Goal: Information Seeking & Learning: Learn about a topic

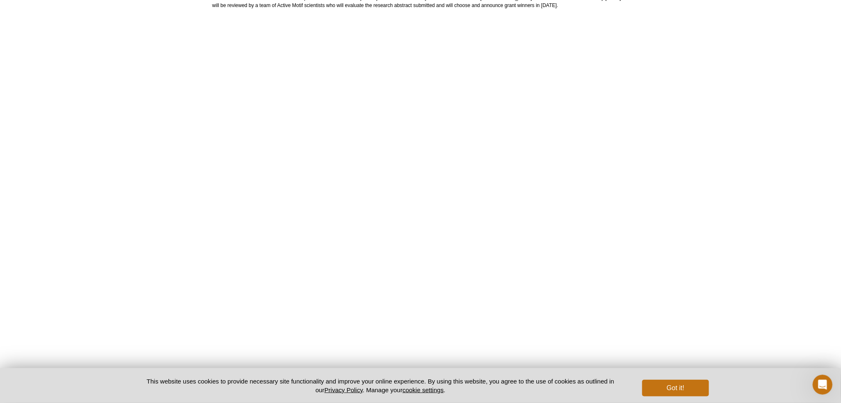
scroll to position [276, 0]
click at [697, 391] on button "Got it!" at bounding box center [675, 388] width 66 height 17
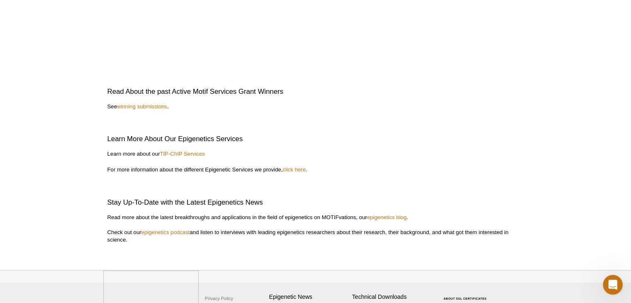
scroll to position [1922, 0]
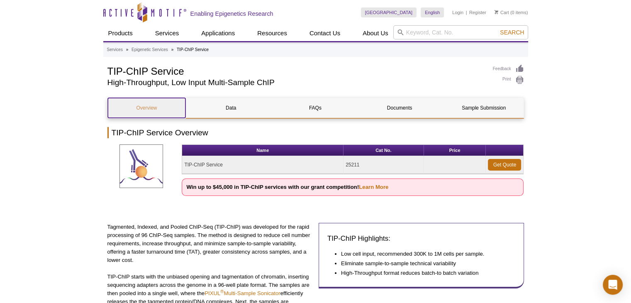
click at [165, 106] on link "Overview" at bounding box center [147, 108] width 78 height 20
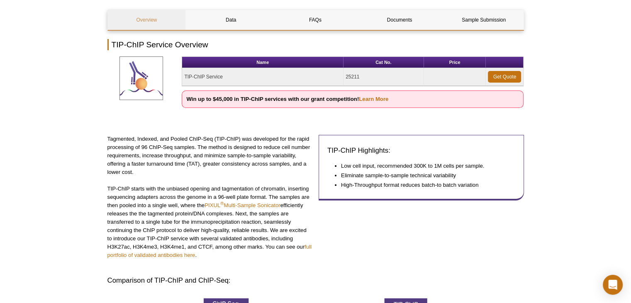
scroll to position [80, 0]
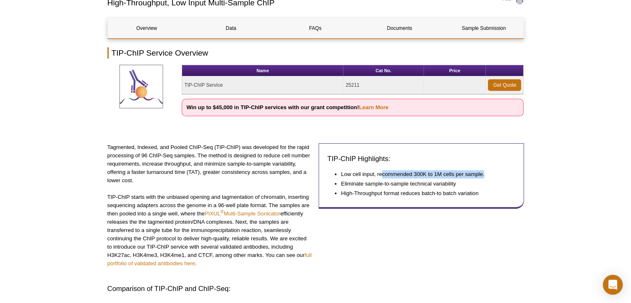
drag, startPoint x: 383, startPoint y: 173, endPoint x: 533, endPoint y: 170, distance: 149.7
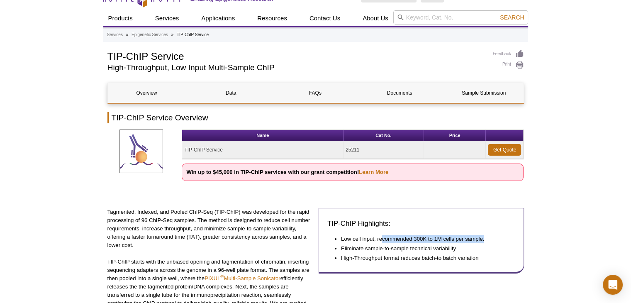
scroll to position [41, 0]
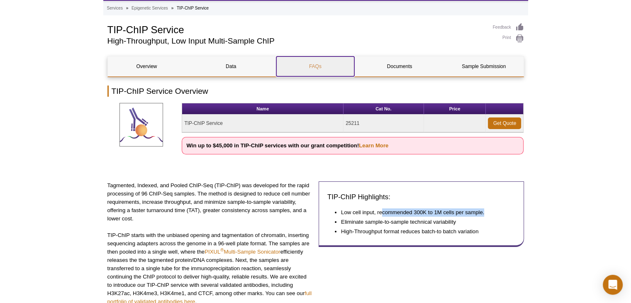
click at [313, 70] on link "FAQs" at bounding box center [315, 66] width 78 height 20
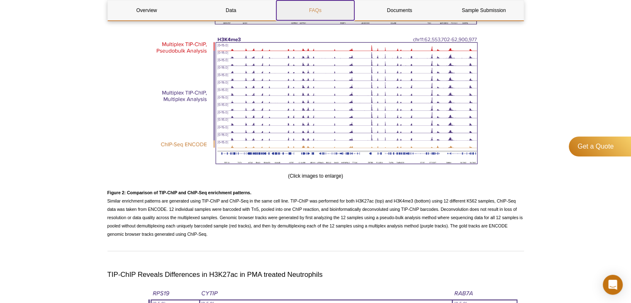
scroll to position [1986, 0]
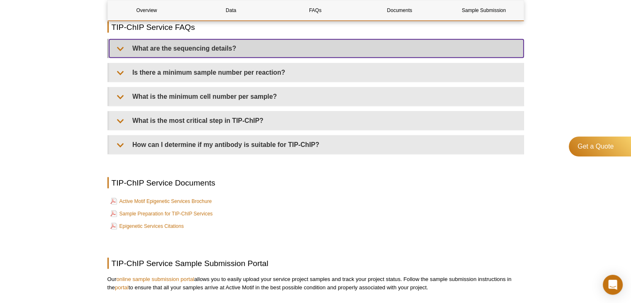
click at [230, 53] on summary "What are the sequencing details?" at bounding box center [316, 48] width 414 height 18
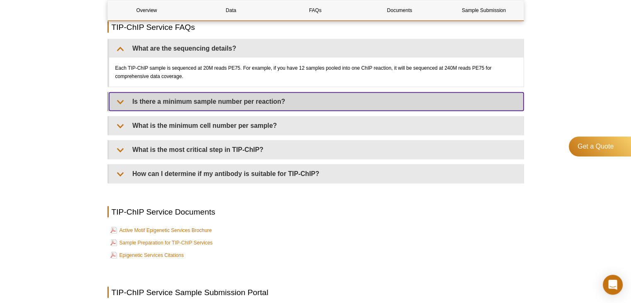
click at [270, 110] on summary "Is there a minimum sample number per reaction?" at bounding box center [316, 101] width 414 height 18
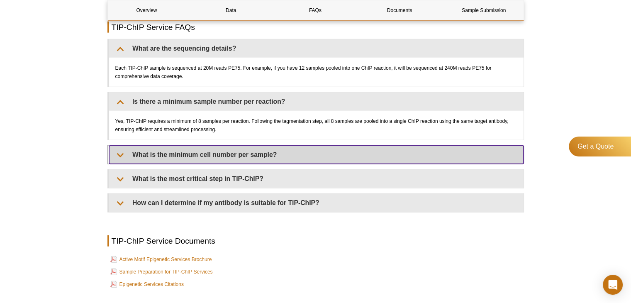
click at [281, 164] on summary "What is the minimum cell number per sample?" at bounding box center [316, 155] width 414 height 18
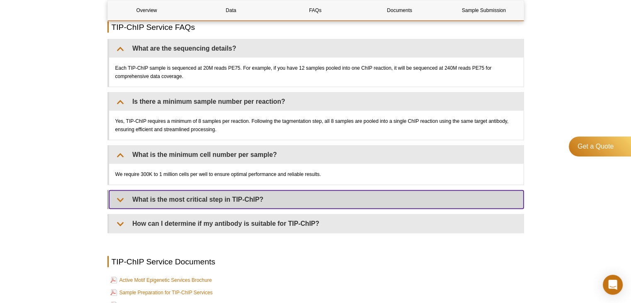
click at [272, 203] on summary "What is the most critical step in TIP-ChIP?" at bounding box center [316, 199] width 414 height 18
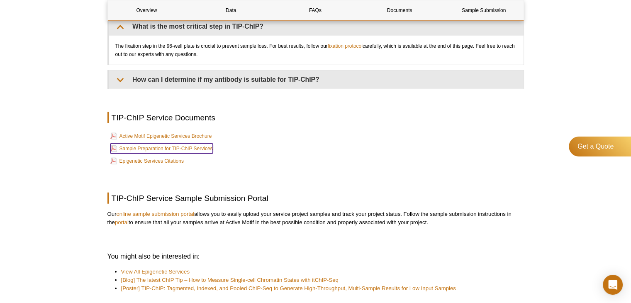
scroll to position [2210, 0]
